Goal: Transaction & Acquisition: Purchase product/service

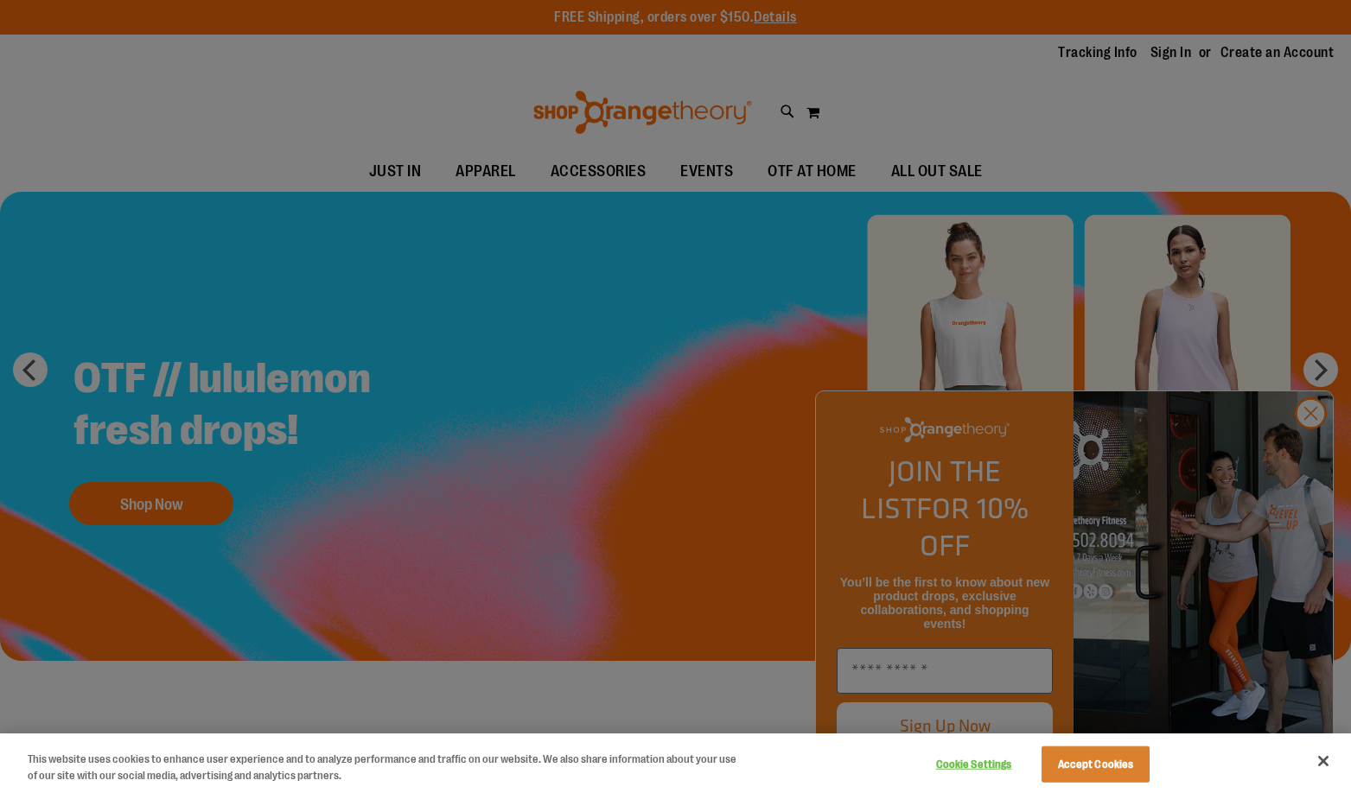
type input "**********"
click at [1077, 761] on button "Accept Cookies" at bounding box center [1095, 765] width 108 height 36
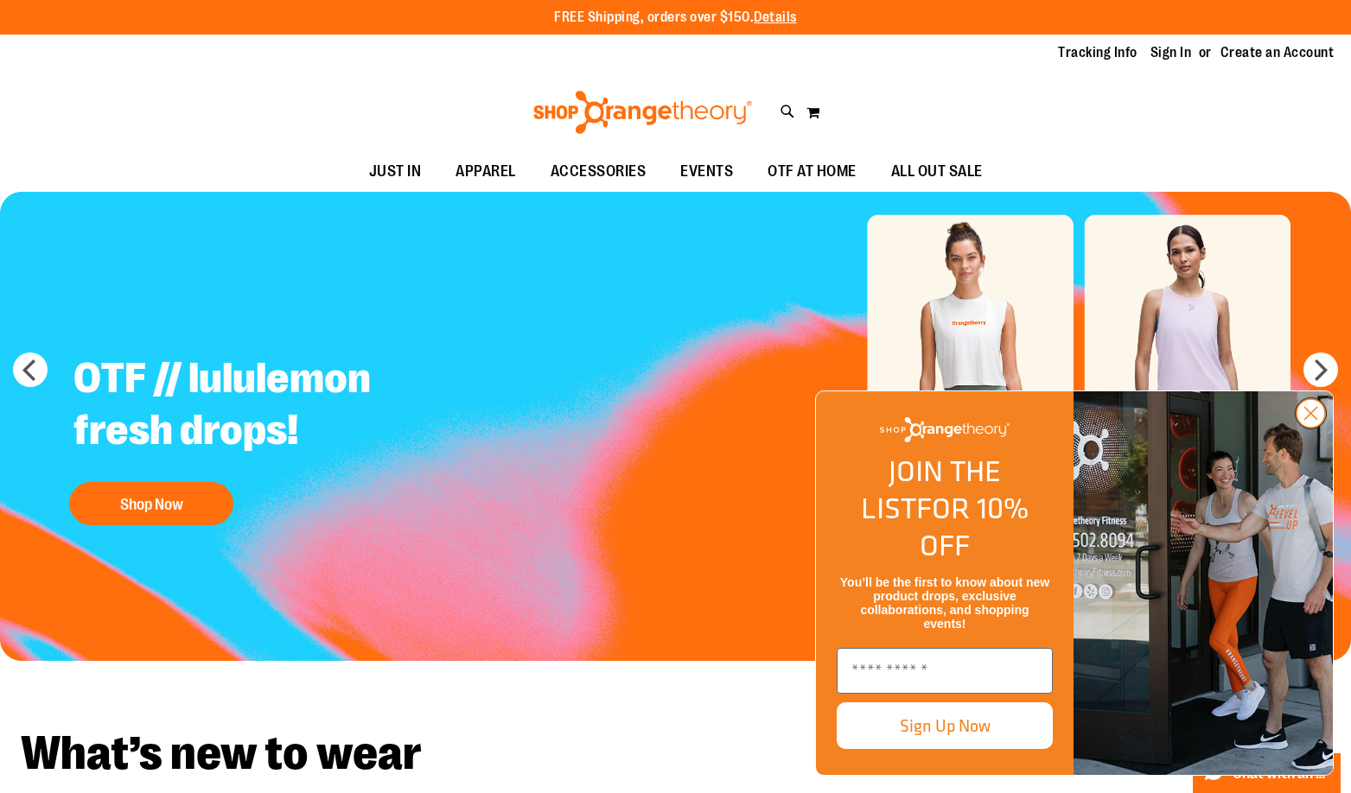
click at [1311, 428] on circle "Close dialog" at bounding box center [1310, 413] width 29 height 29
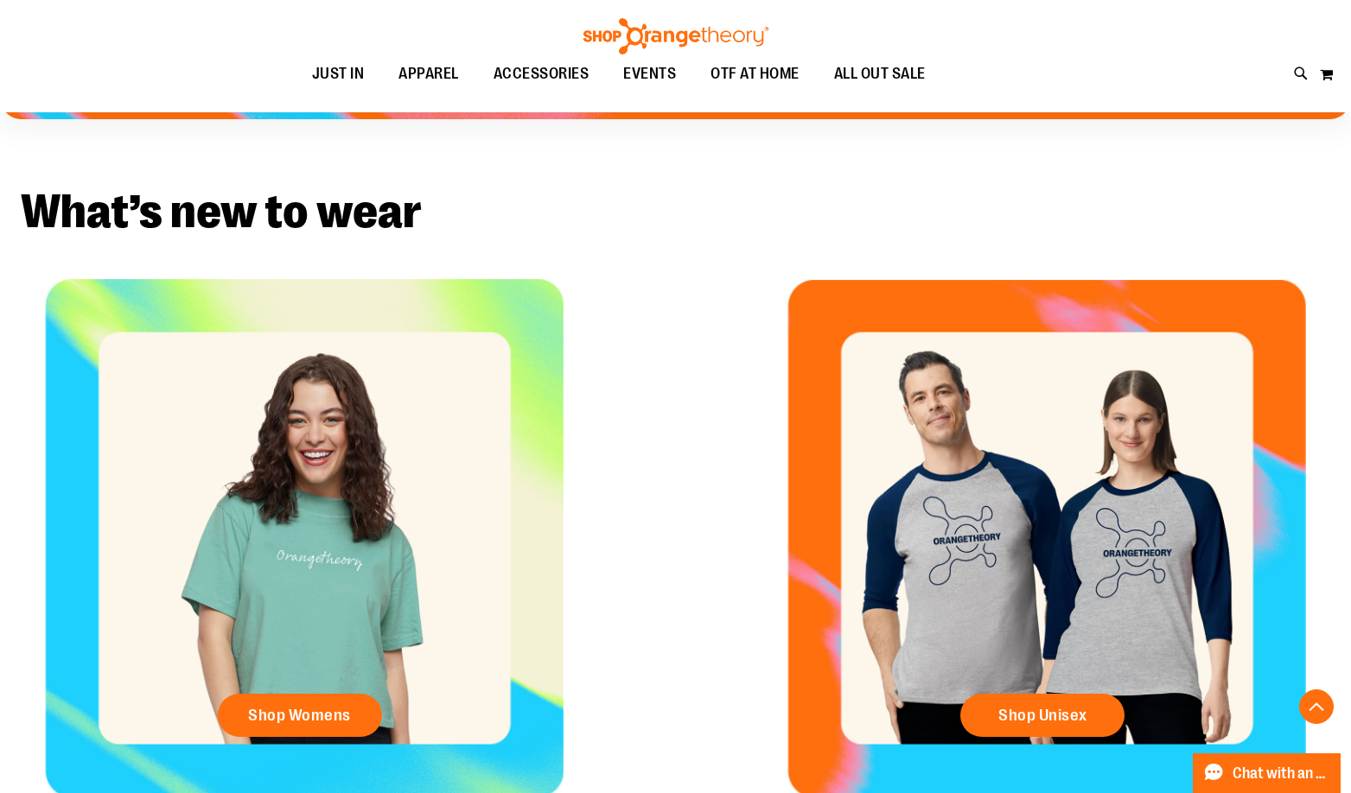
scroll to position [777, 0]
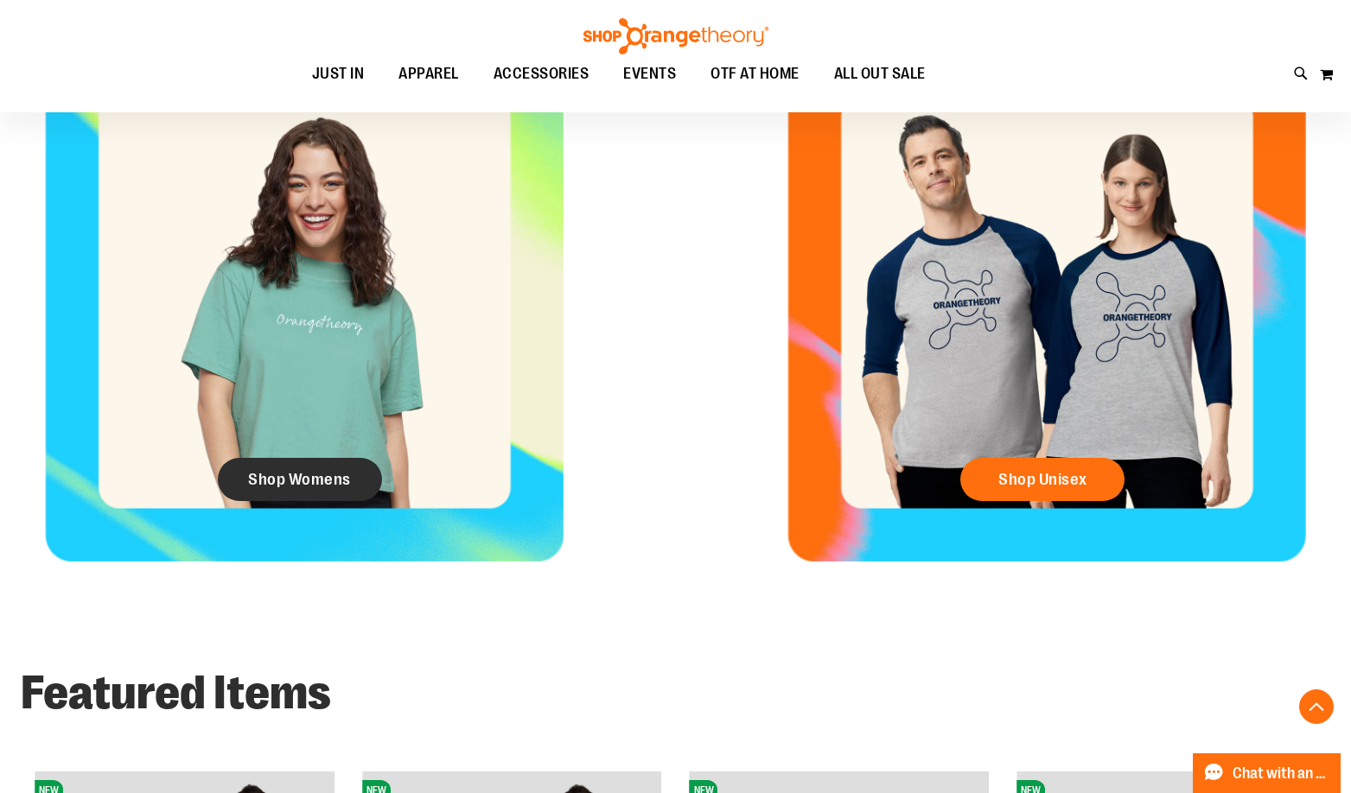
click at [284, 472] on span "Shop Womens" at bounding box center [299, 479] width 103 height 19
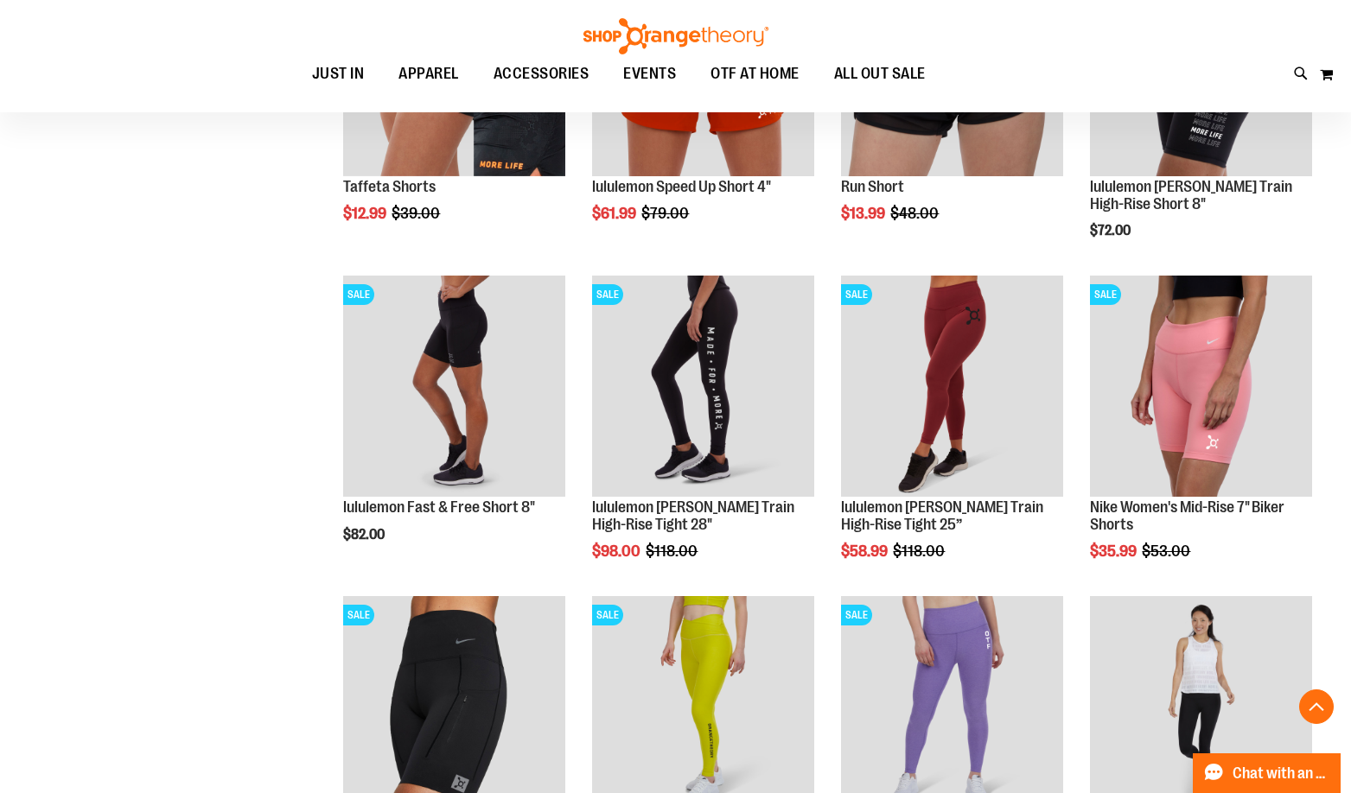
scroll to position [1382, 0]
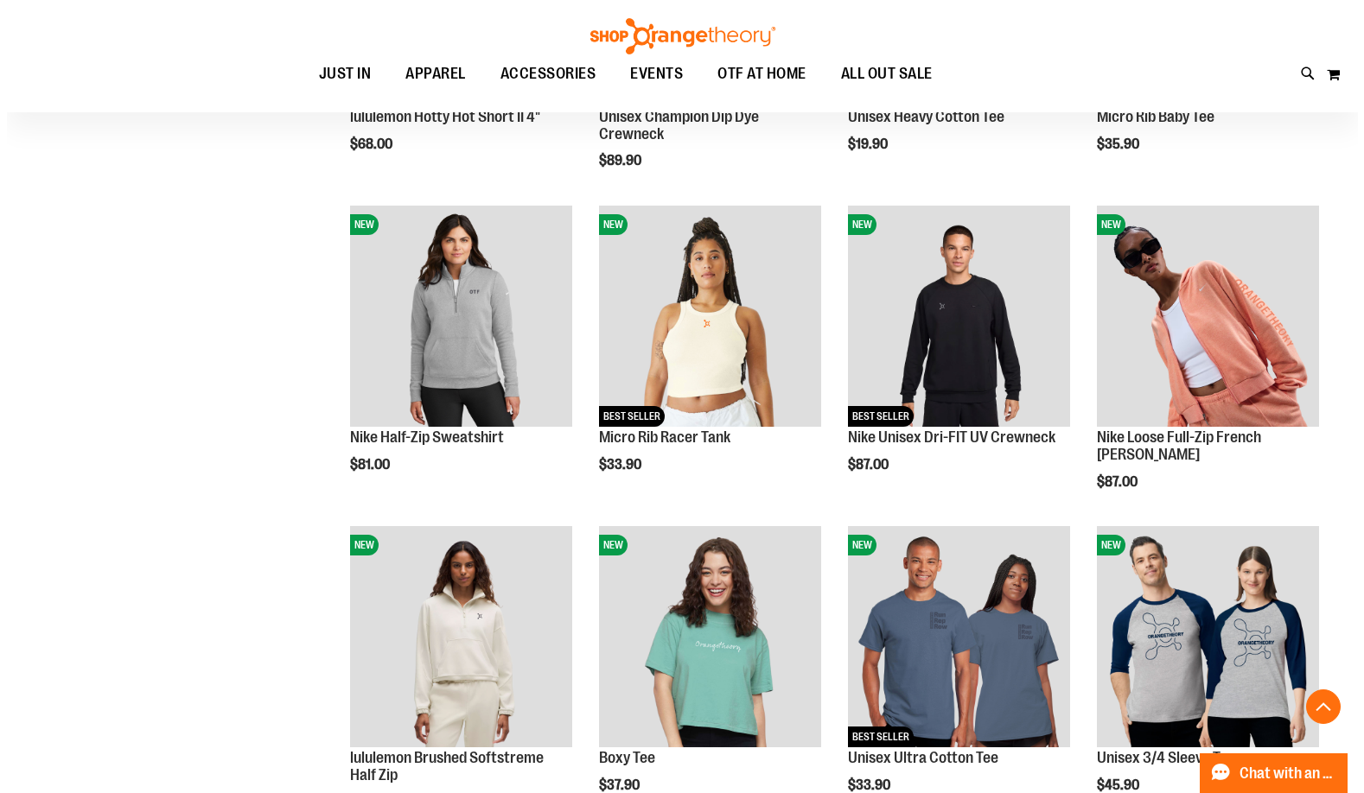
scroll to position [2419, 0]
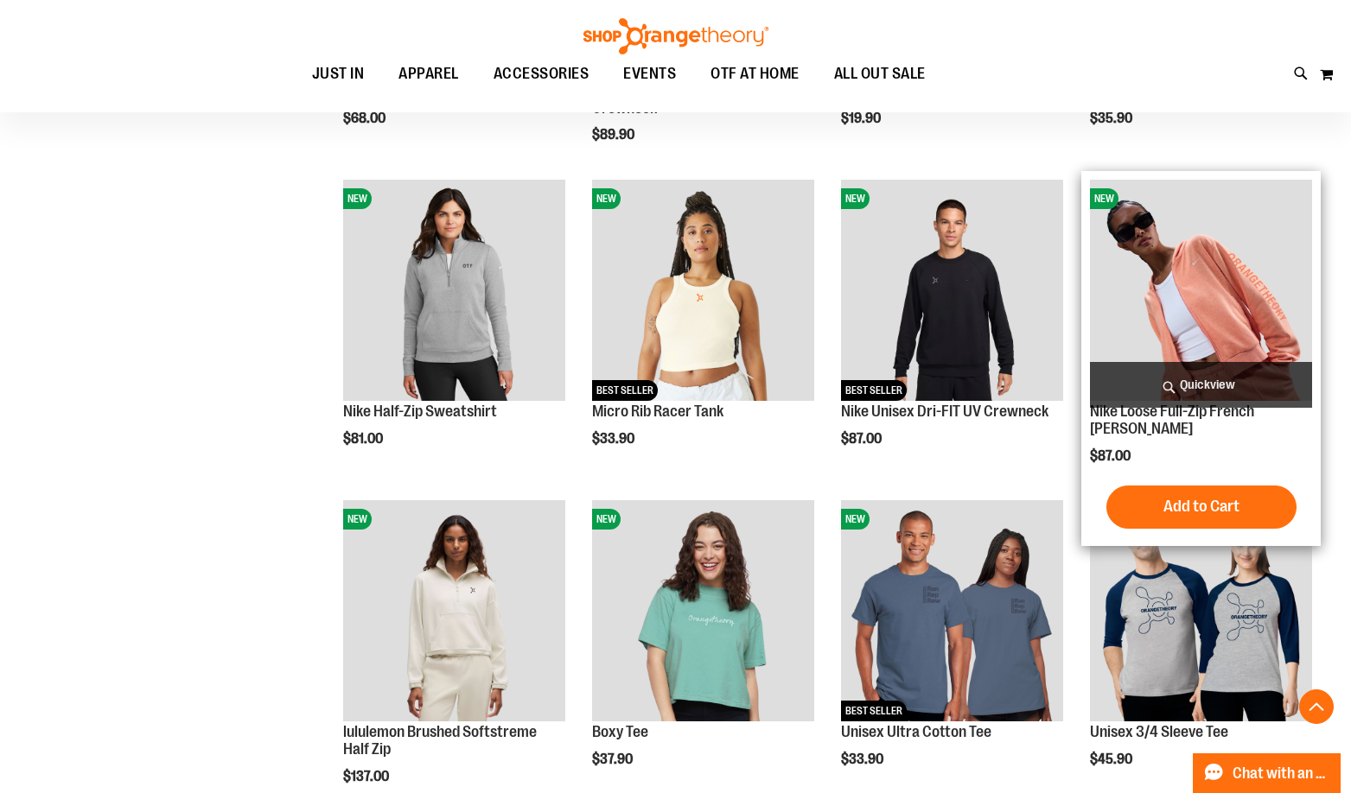
type input "**********"
click at [1193, 398] on span "Quickview" at bounding box center [1201, 385] width 222 height 46
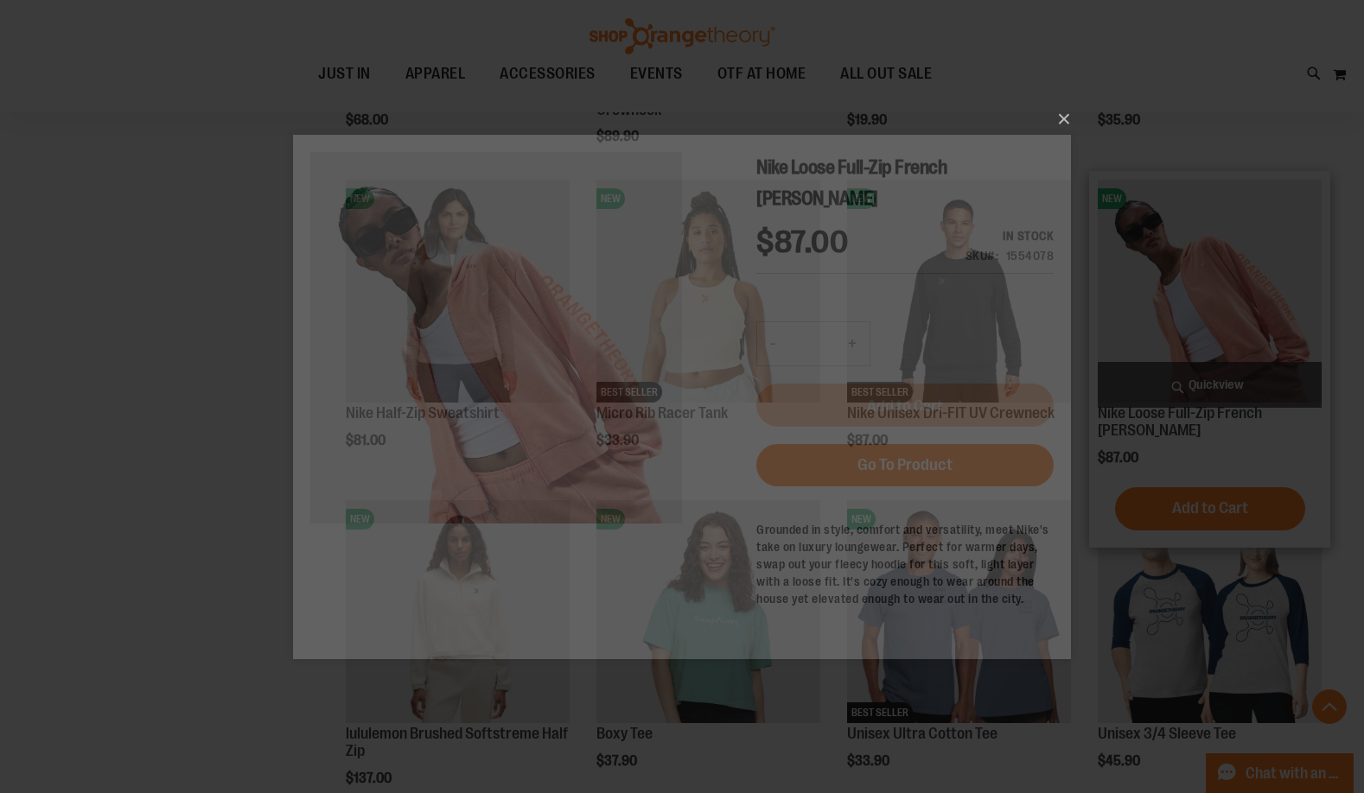
scroll to position [0, 0]
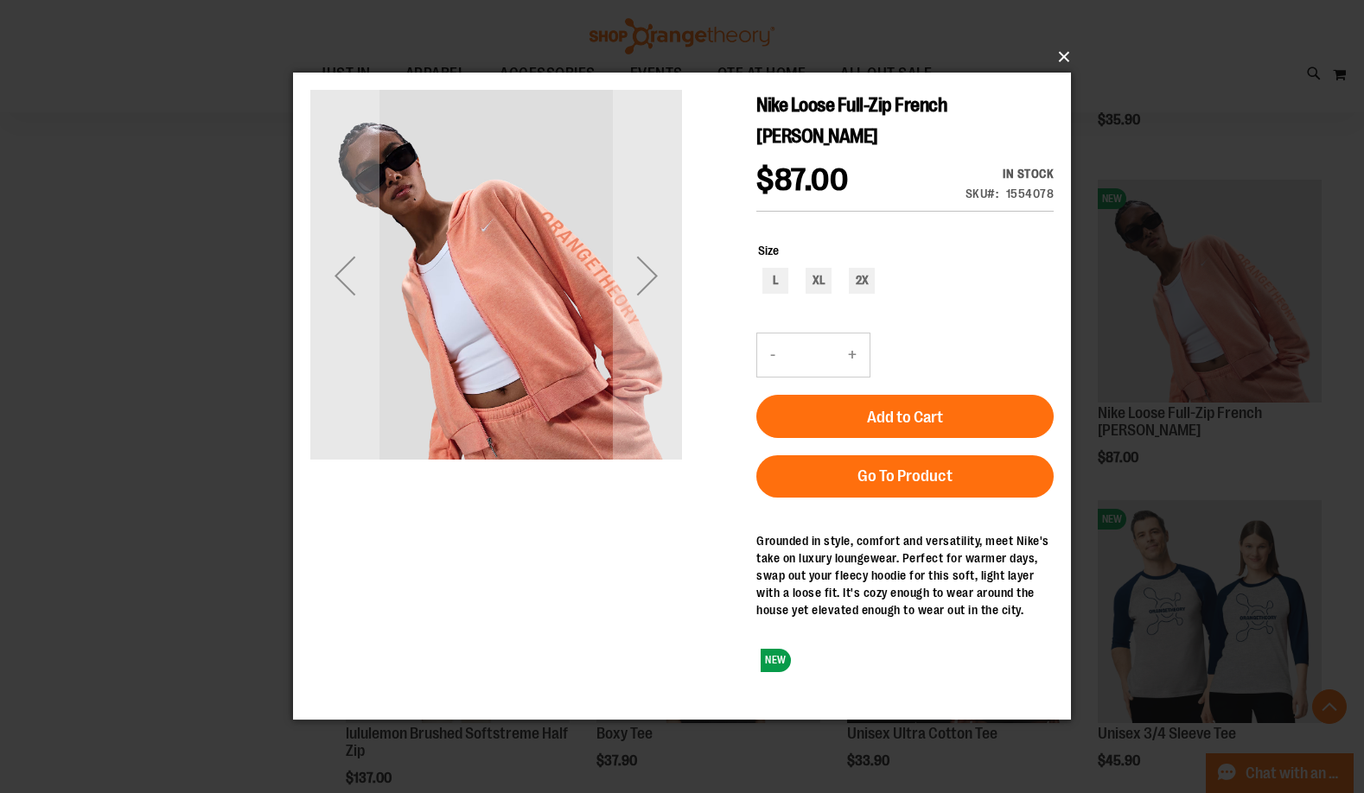
click at [1064, 50] on button "×" at bounding box center [687, 57] width 778 height 38
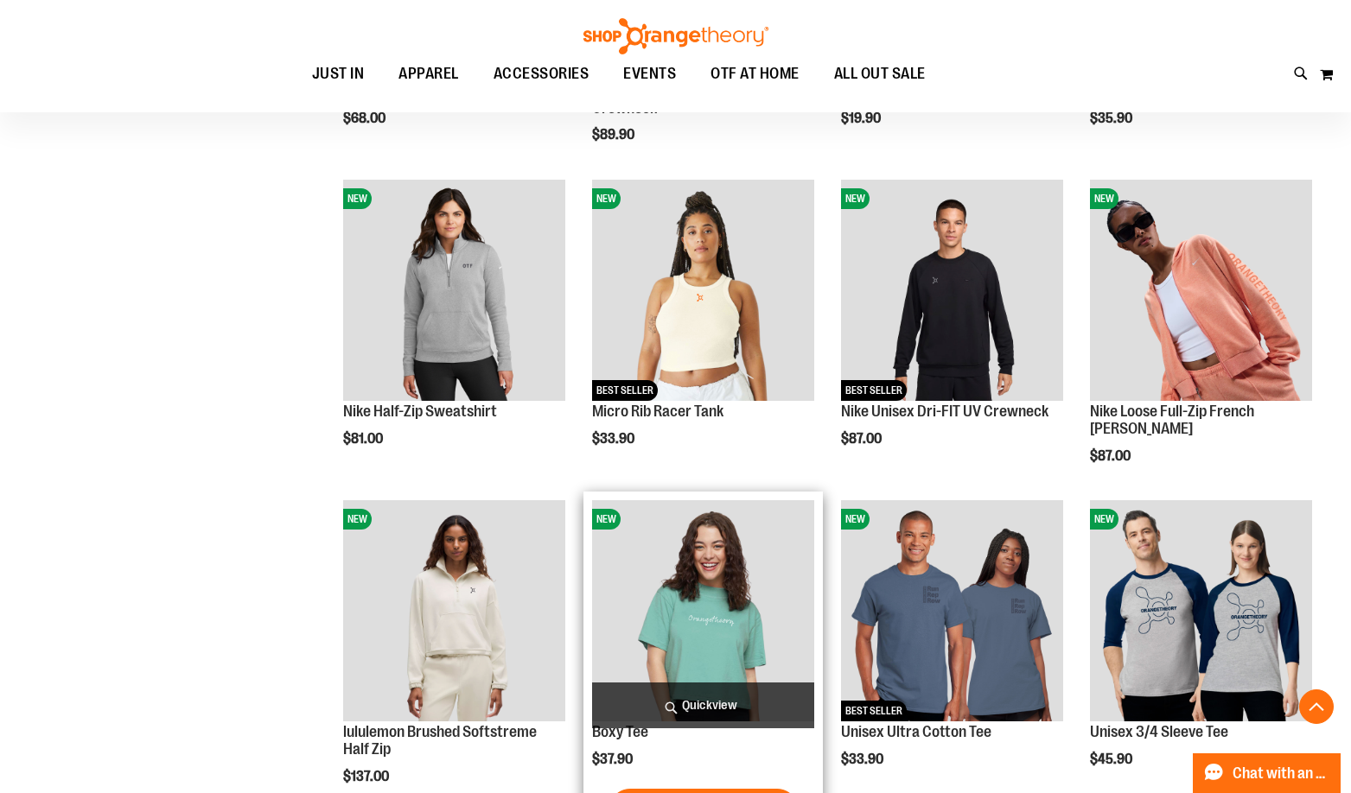
click at [698, 696] on span "Quickview" at bounding box center [703, 706] width 222 height 46
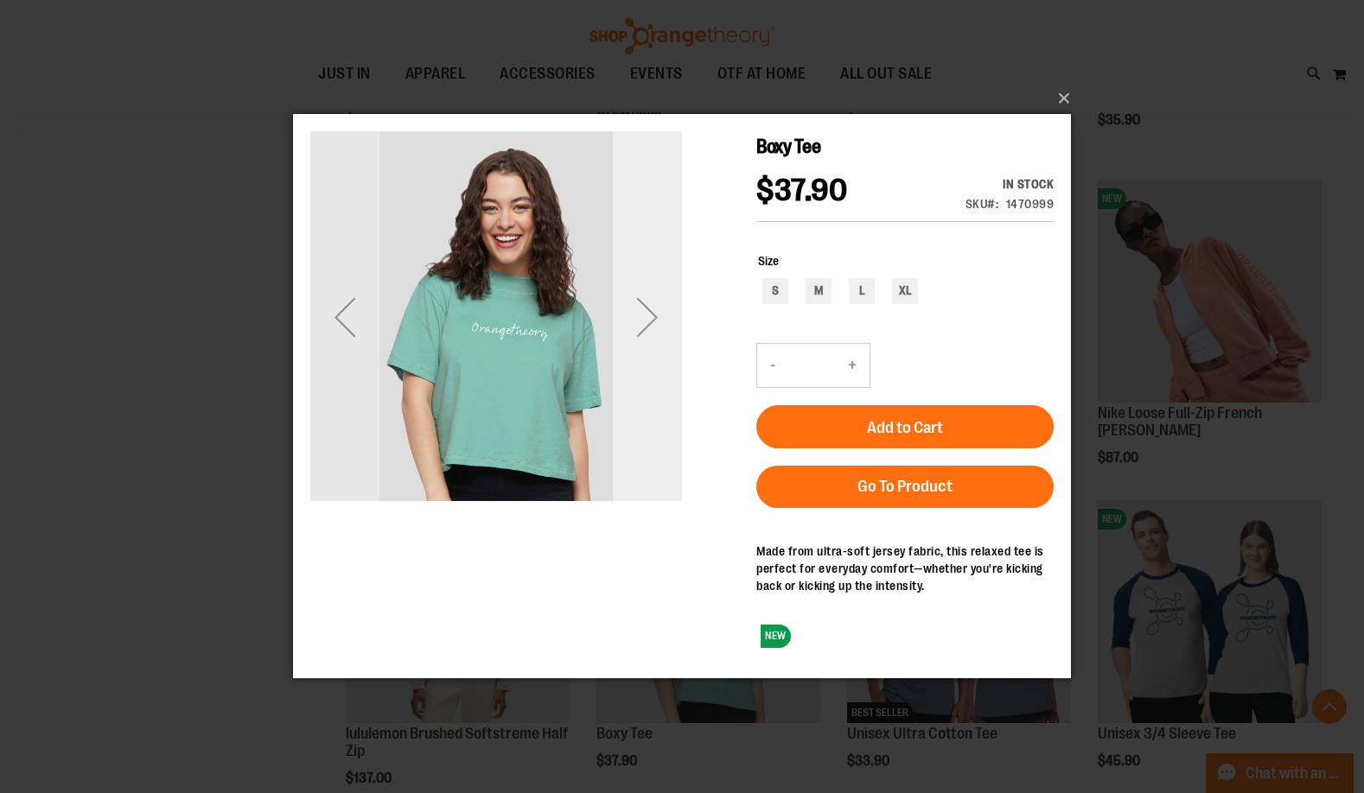
click at [655, 315] on div "Next" at bounding box center [647, 317] width 69 height 69
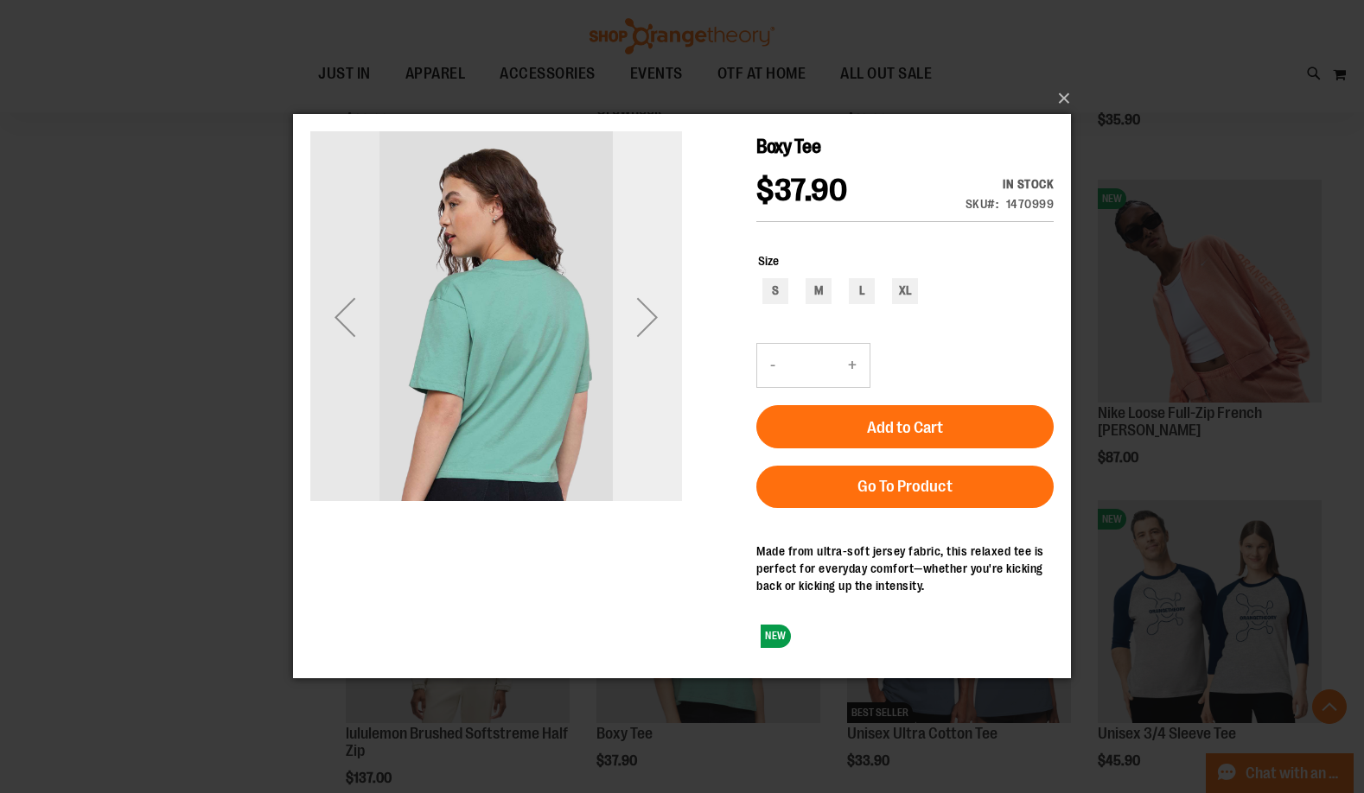
click at [655, 315] on div "Next" at bounding box center [647, 317] width 69 height 69
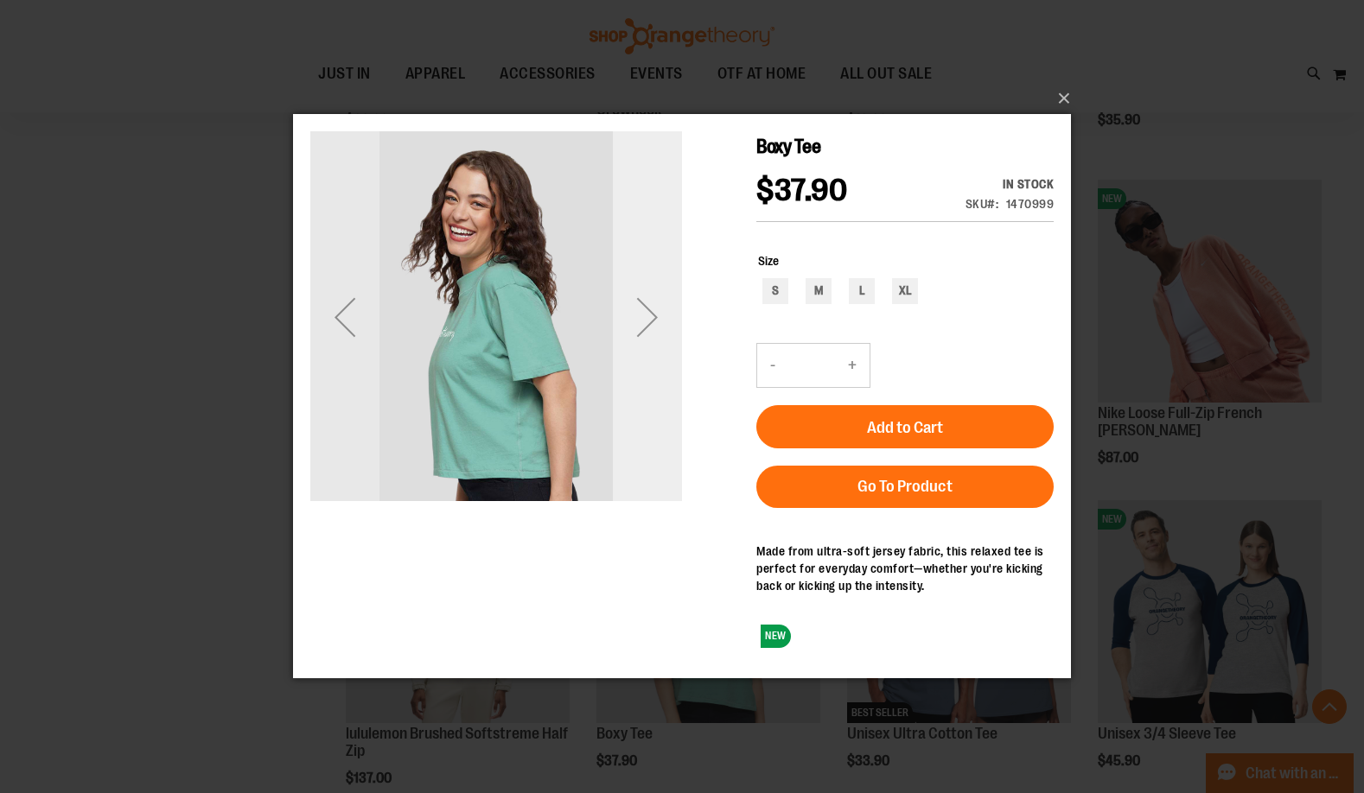
click at [655, 315] on div "Next" at bounding box center [647, 317] width 69 height 69
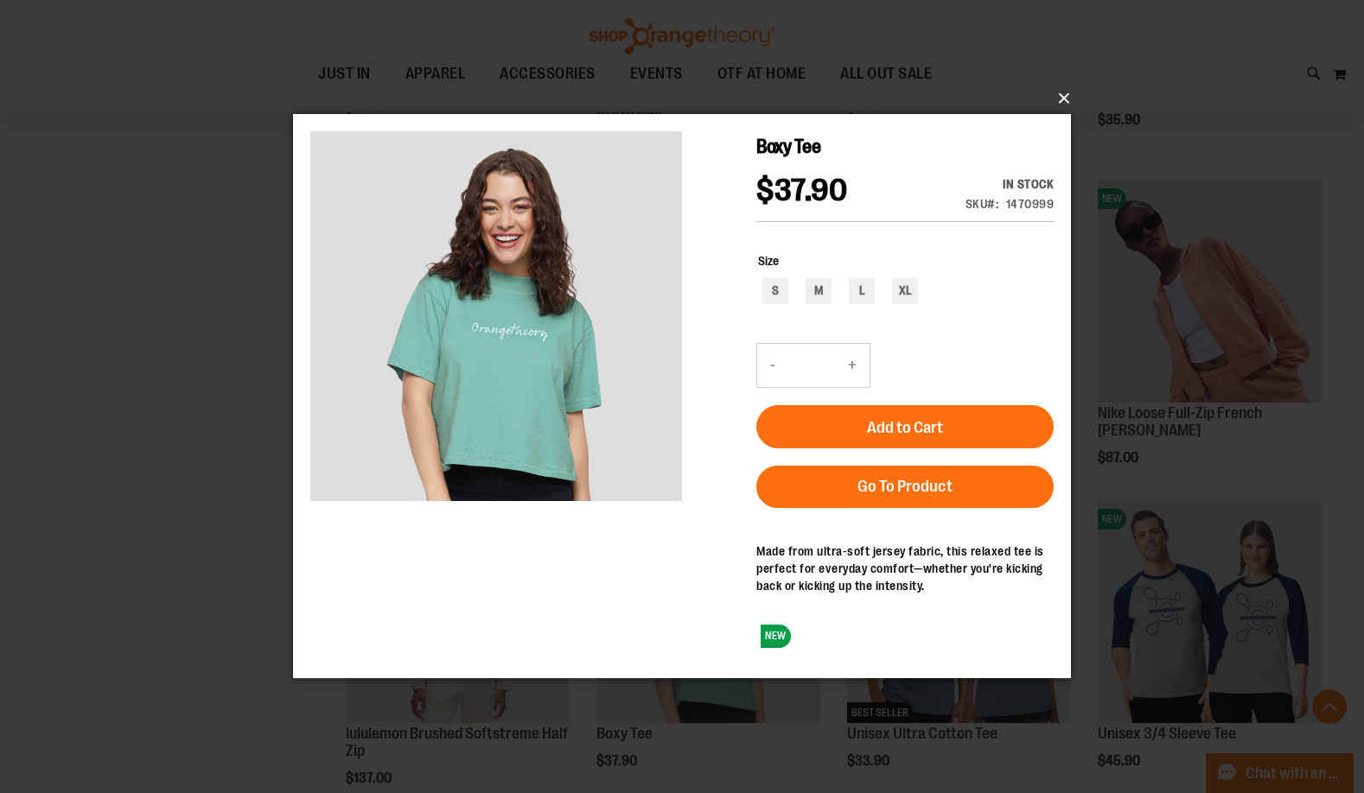
click at [1063, 99] on button "×" at bounding box center [687, 99] width 778 height 38
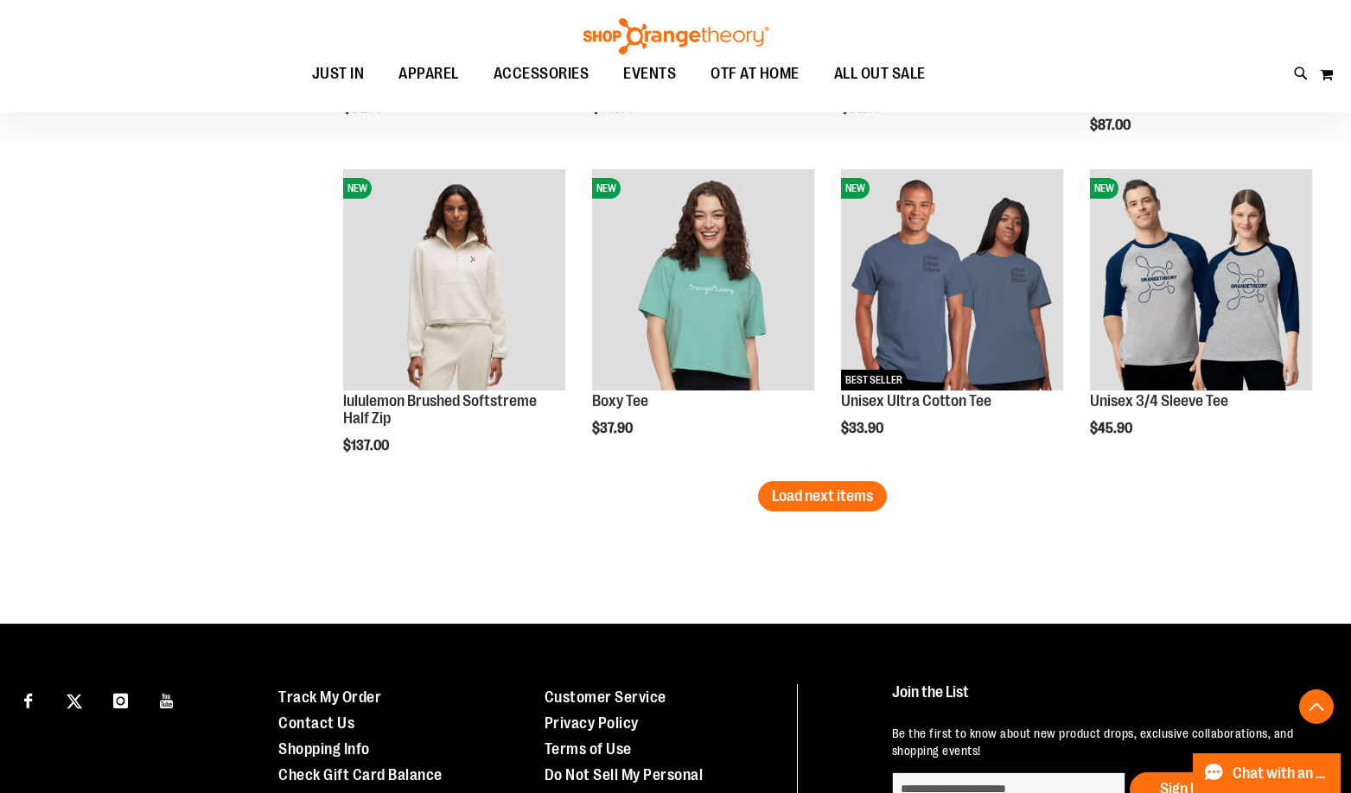
scroll to position [2765, 0]
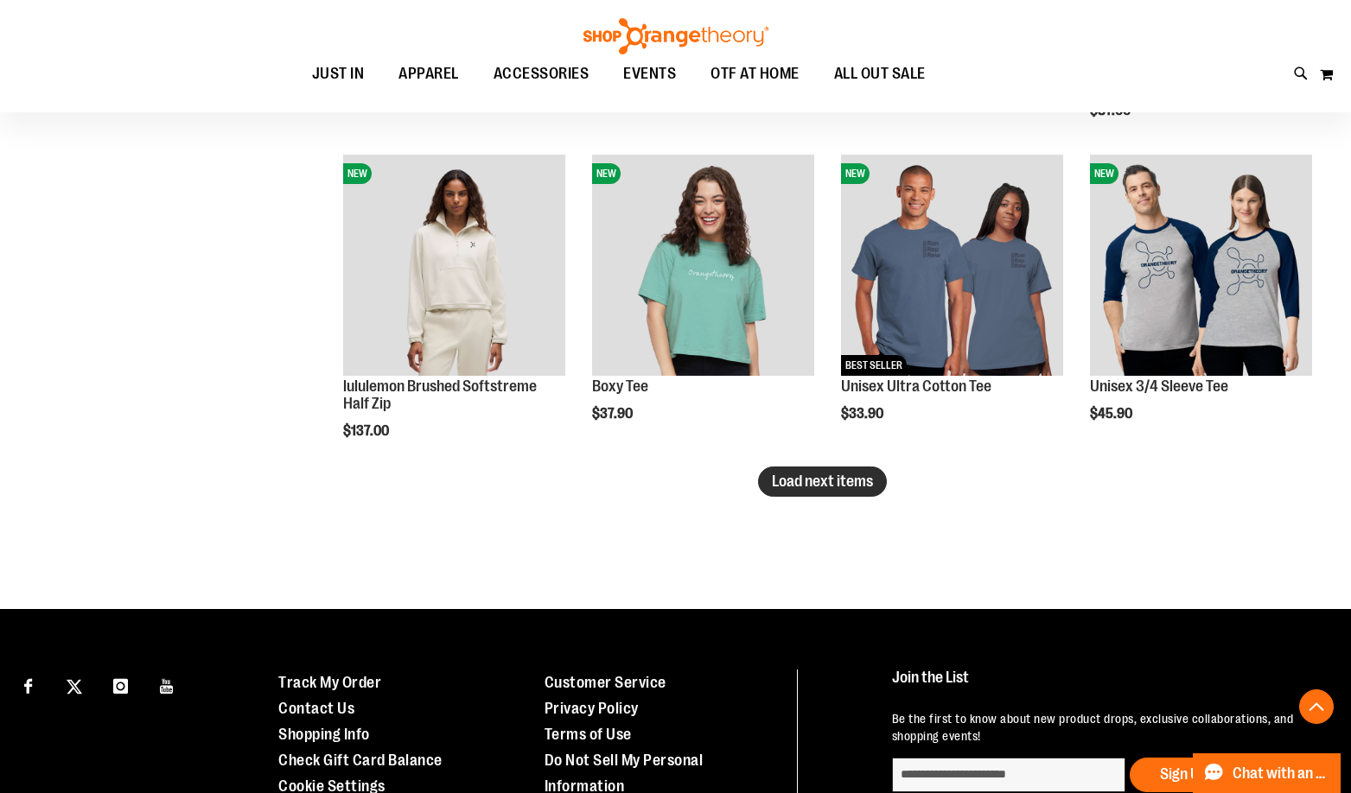
click at [810, 484] on span "Load next items" at bounding box center [822, 481] width 101 height 17
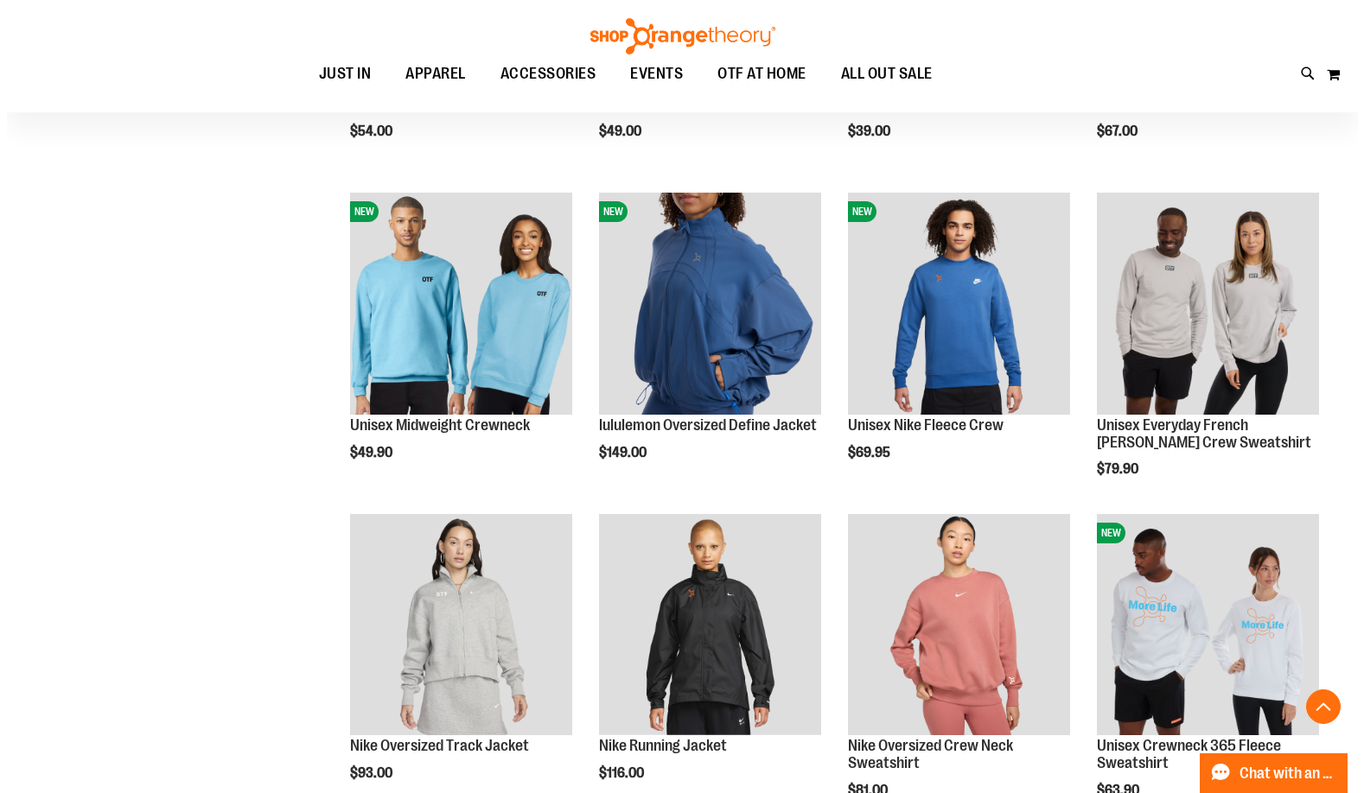
scroll to position [3543, 0]
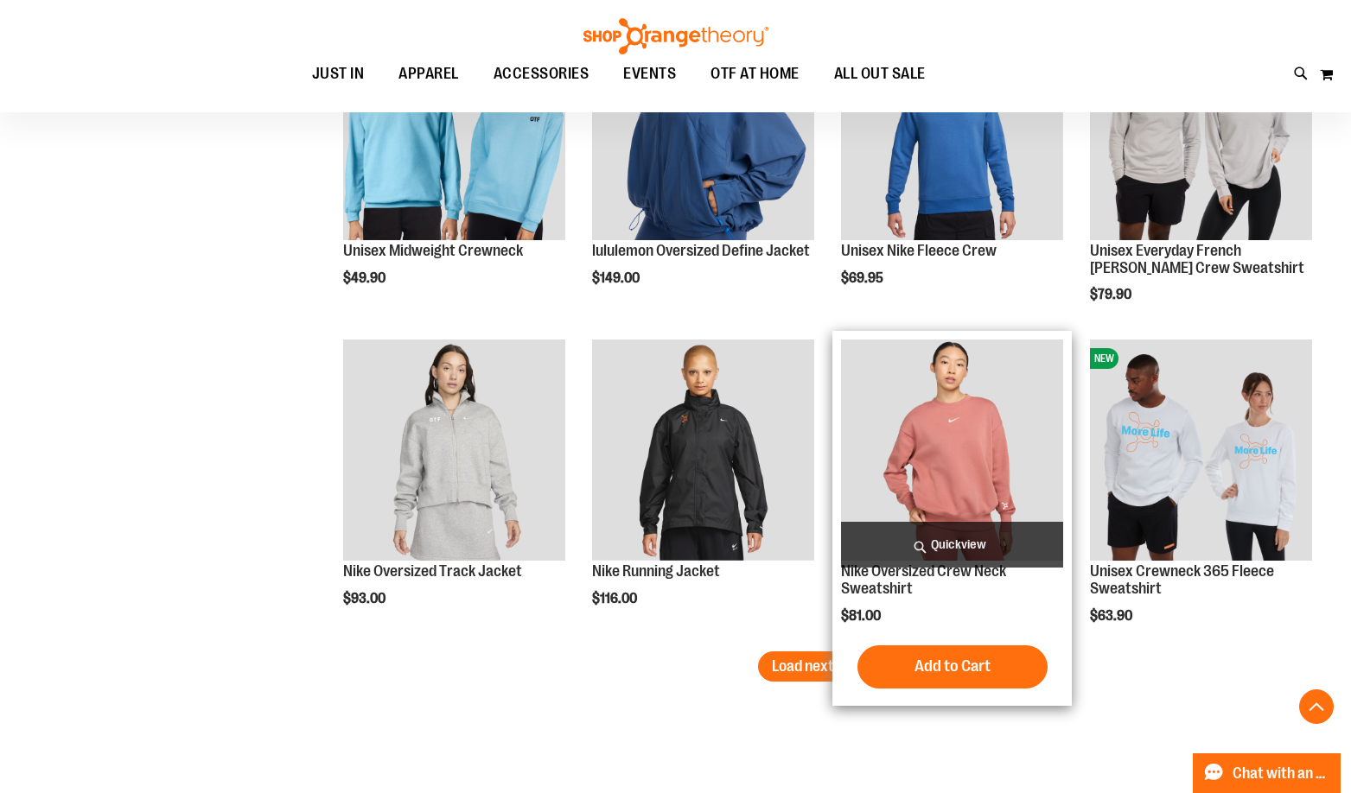
click at [924, 534] on span "Quickview" at bounding box center [952, 545] width 222 height 46
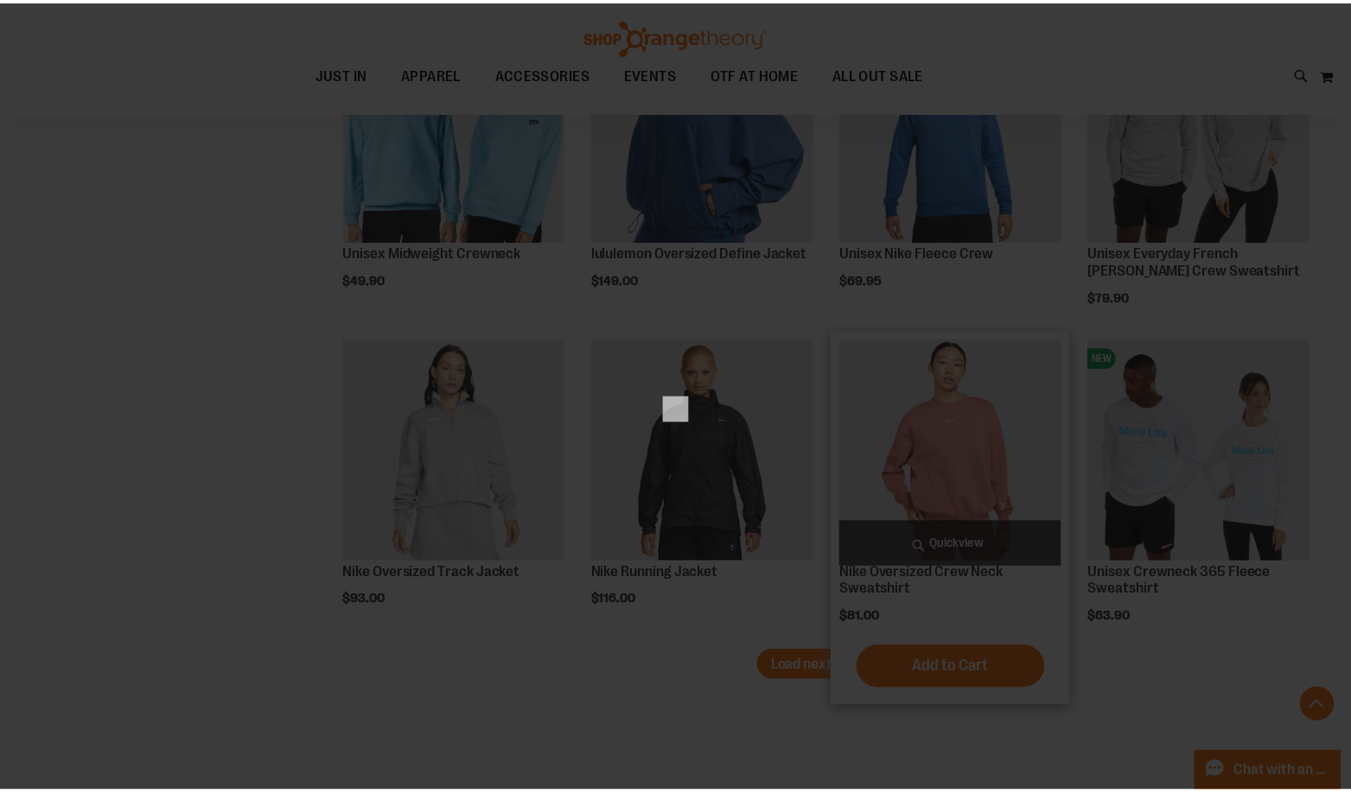
scroll to position [0, 0]
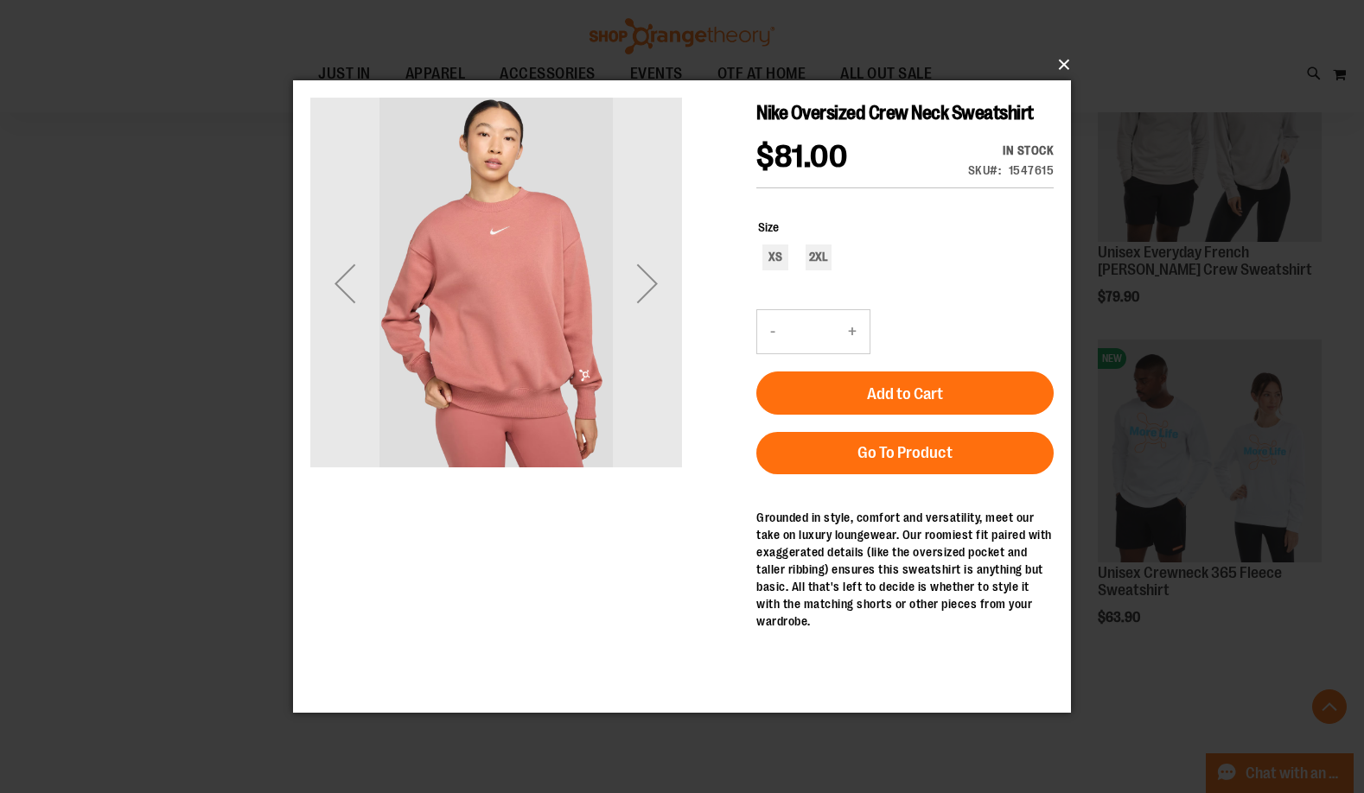
click at [1059, 59] on button "×" at bounding box center [687, 65] width 778 height 38
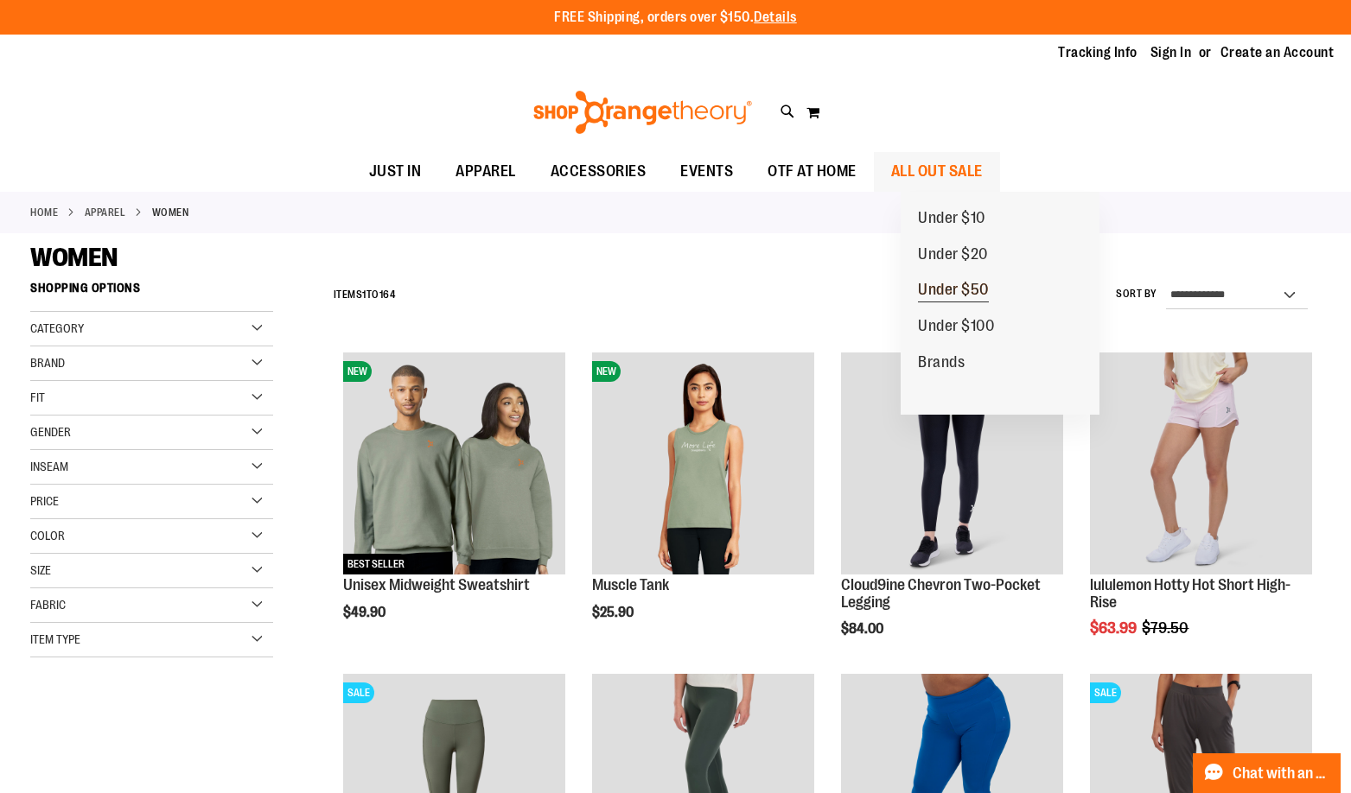
click at [970, 285] on span "Under $50" at bounding box center [953, 292] width 71 height 22
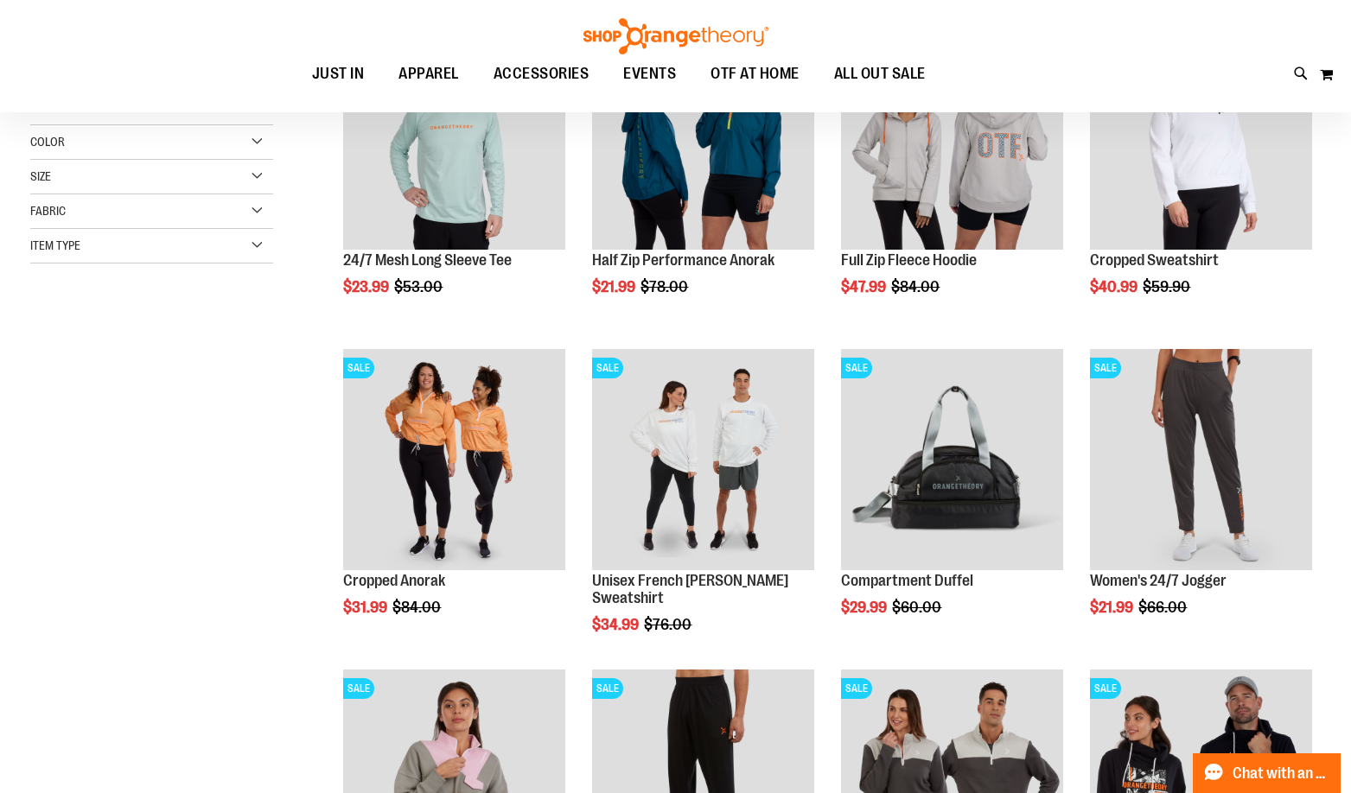
scroll to position [345, 0]
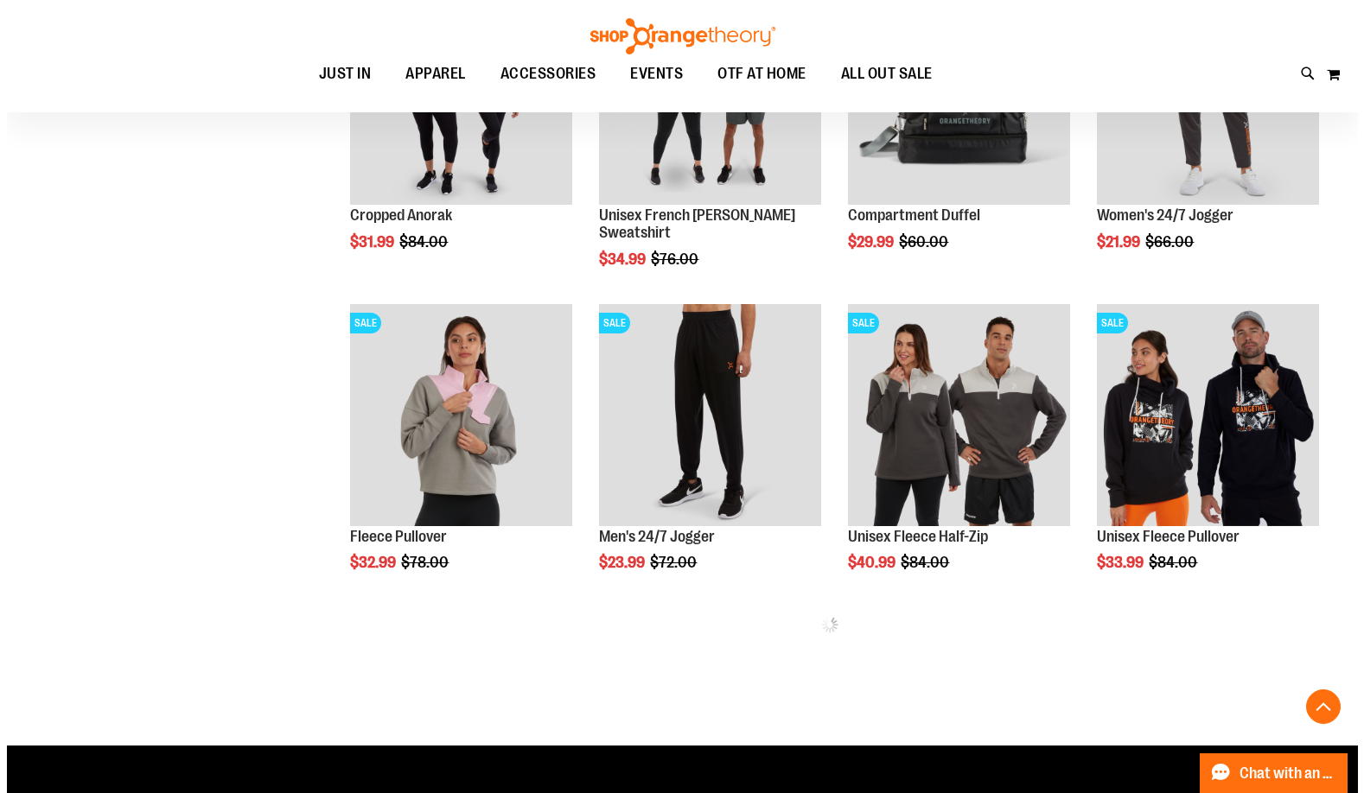
scroll to position [691, 0]
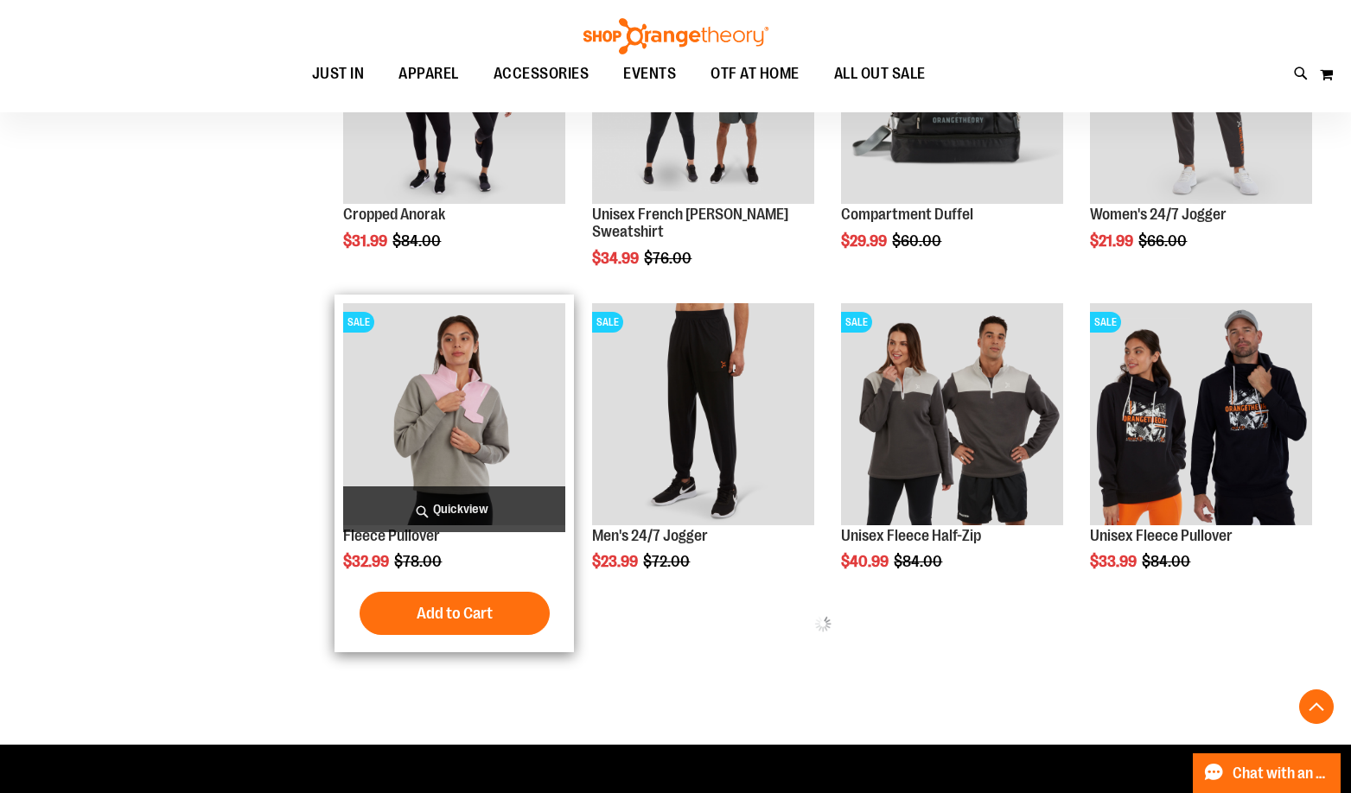
type input "**********"
click at [479, 494] on span "Quickview" at bounding box center [454, 510] width 222 height 46
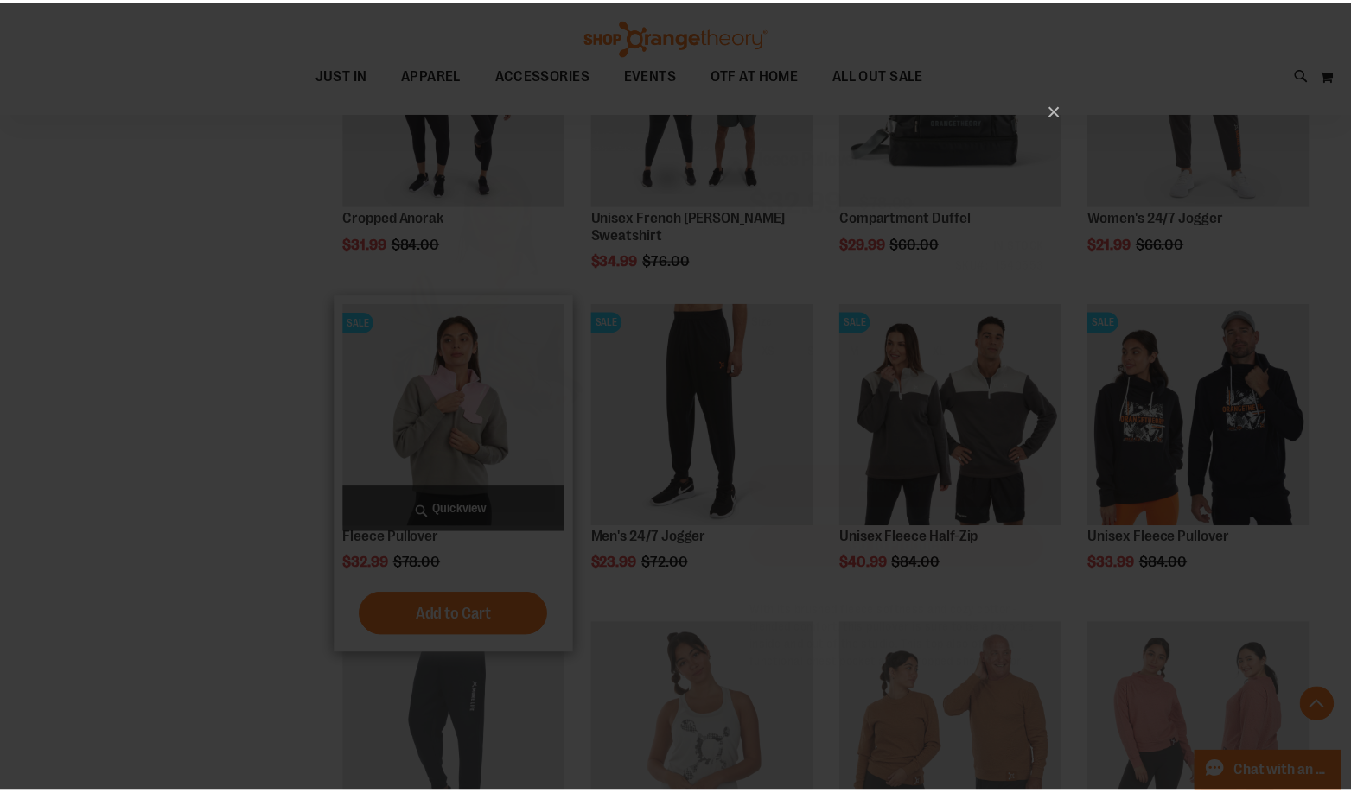
scroll to position [0, 0]
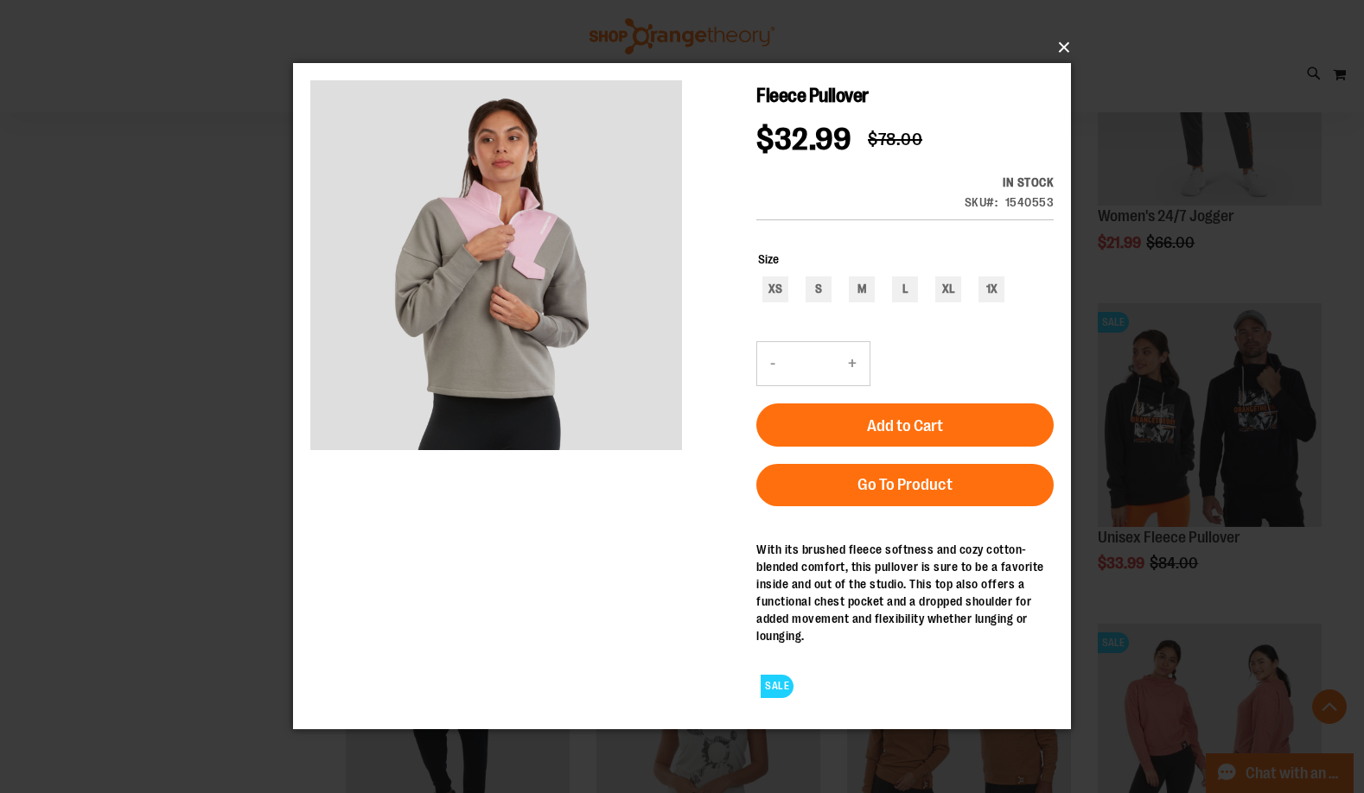
click at [1055, 44] on button "×" at bounding box center [687, 48] width 778 height 38
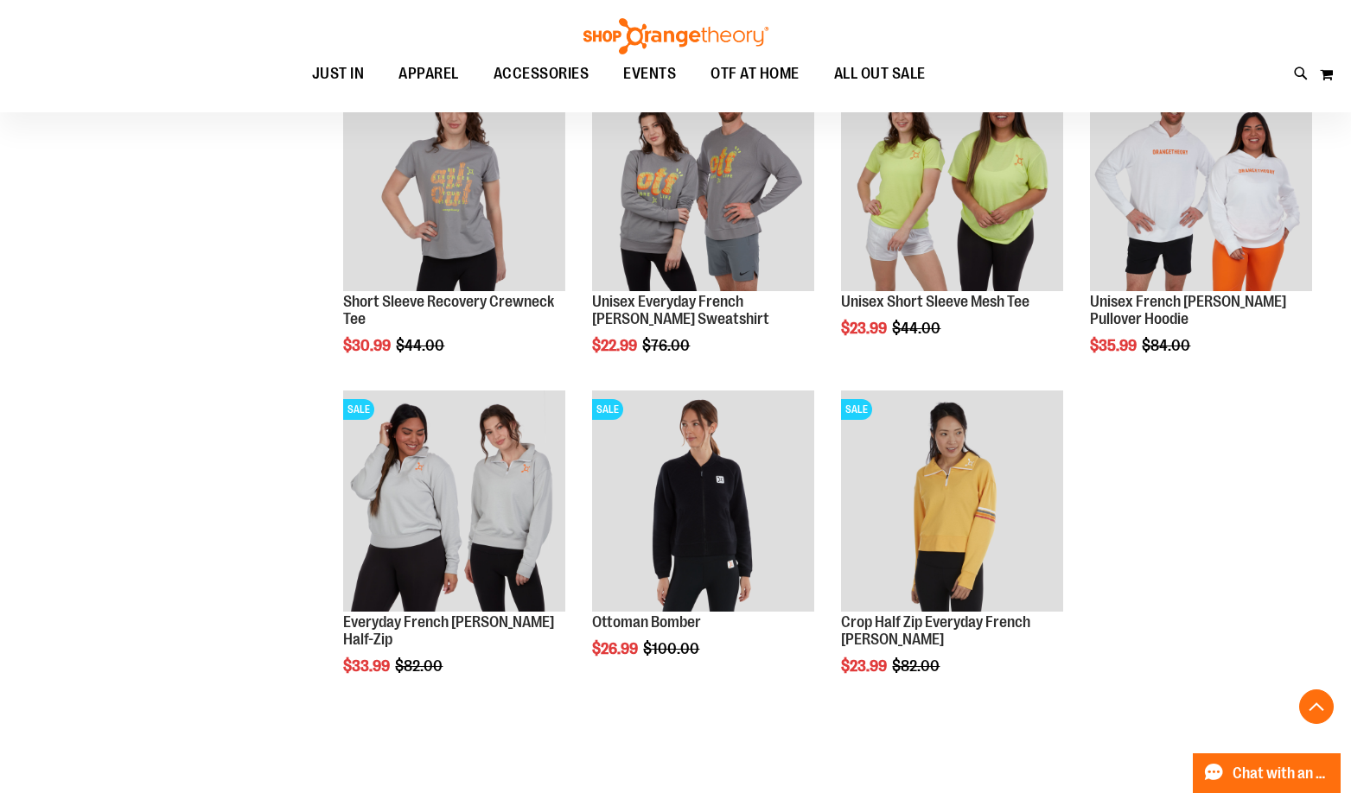
scroll to position [1555, 0]
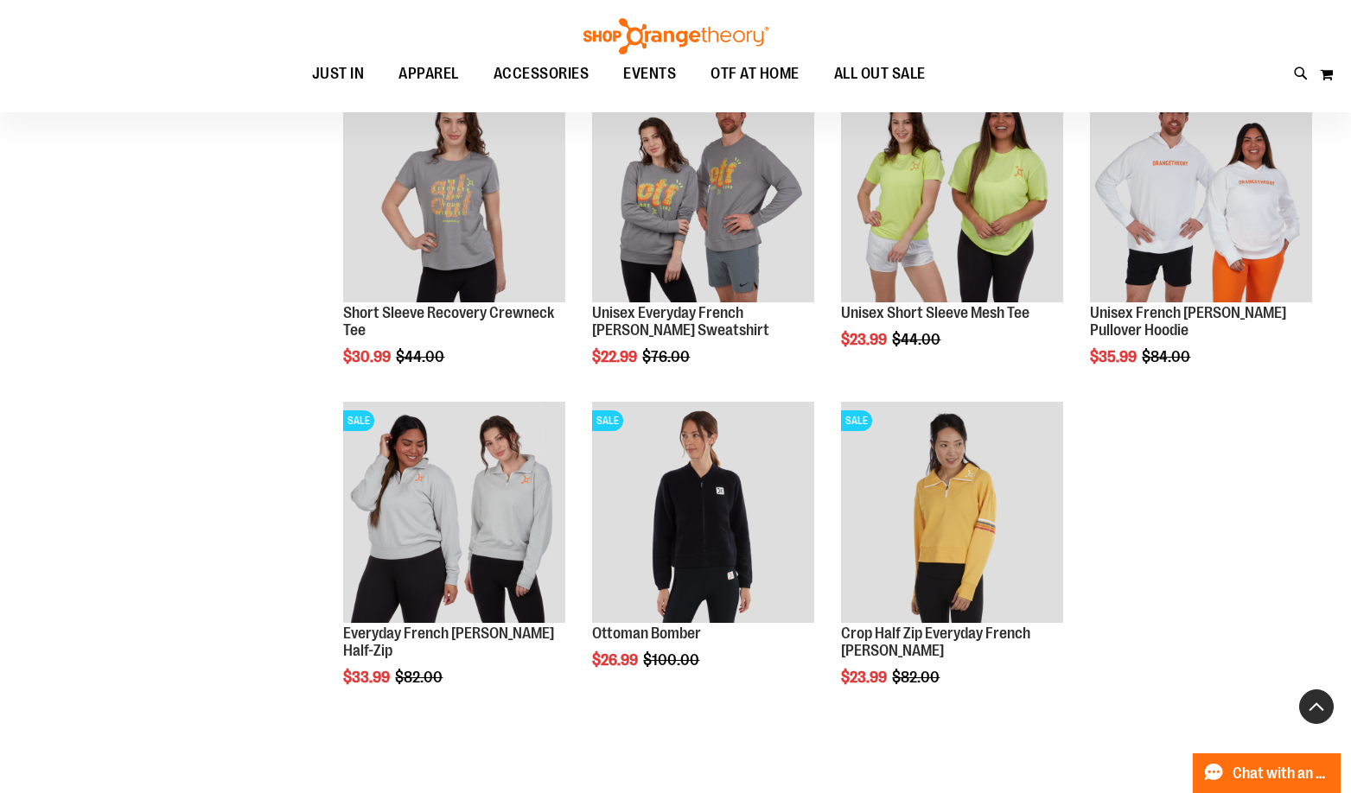
click at [1324, 710] on button "Back To Top" at bounding box center [1316, 707] width 35 height 35
